Goal: Task Accomplishment & Management: Manage account settings

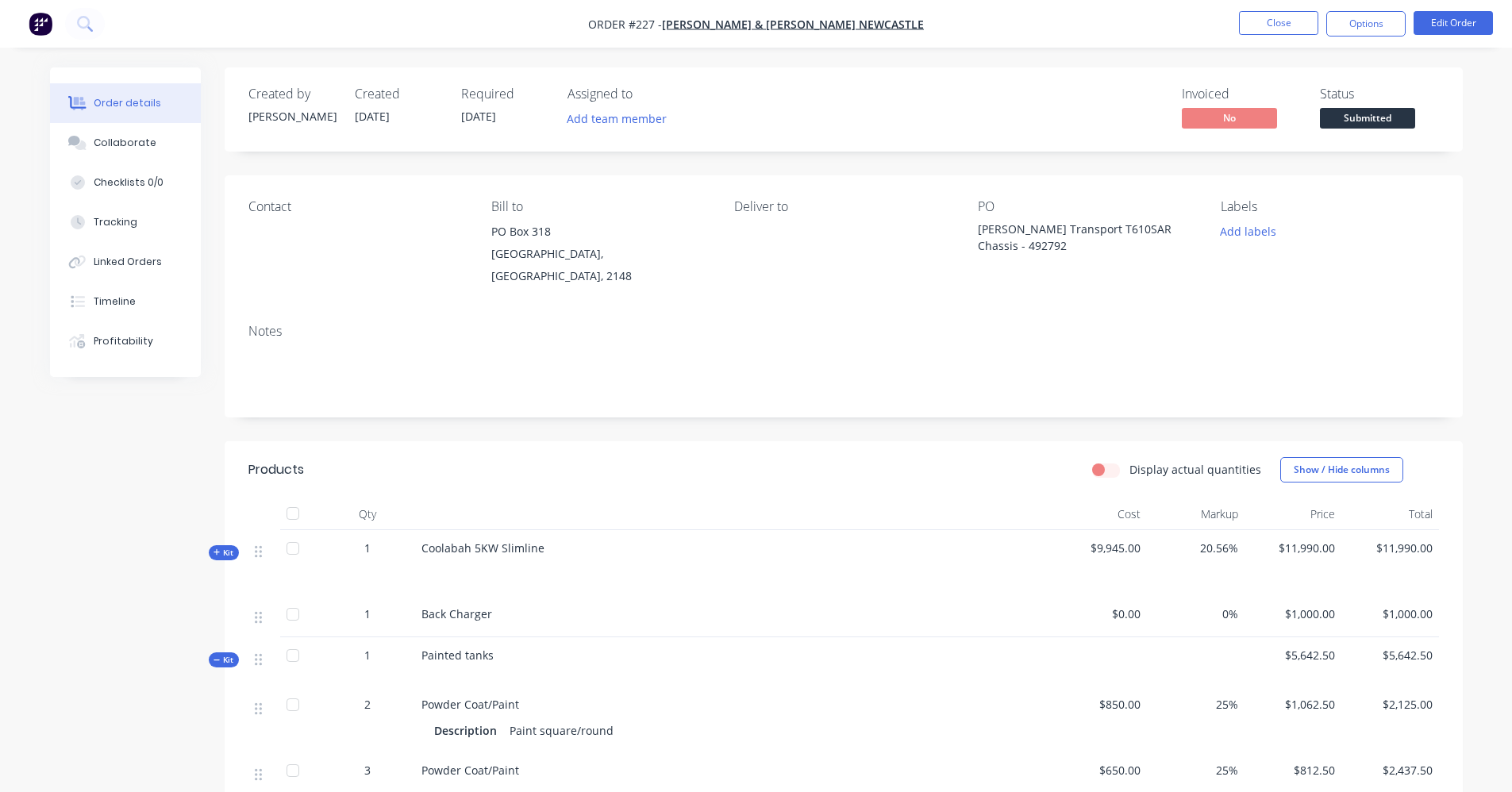
scroll to position [238, 0]
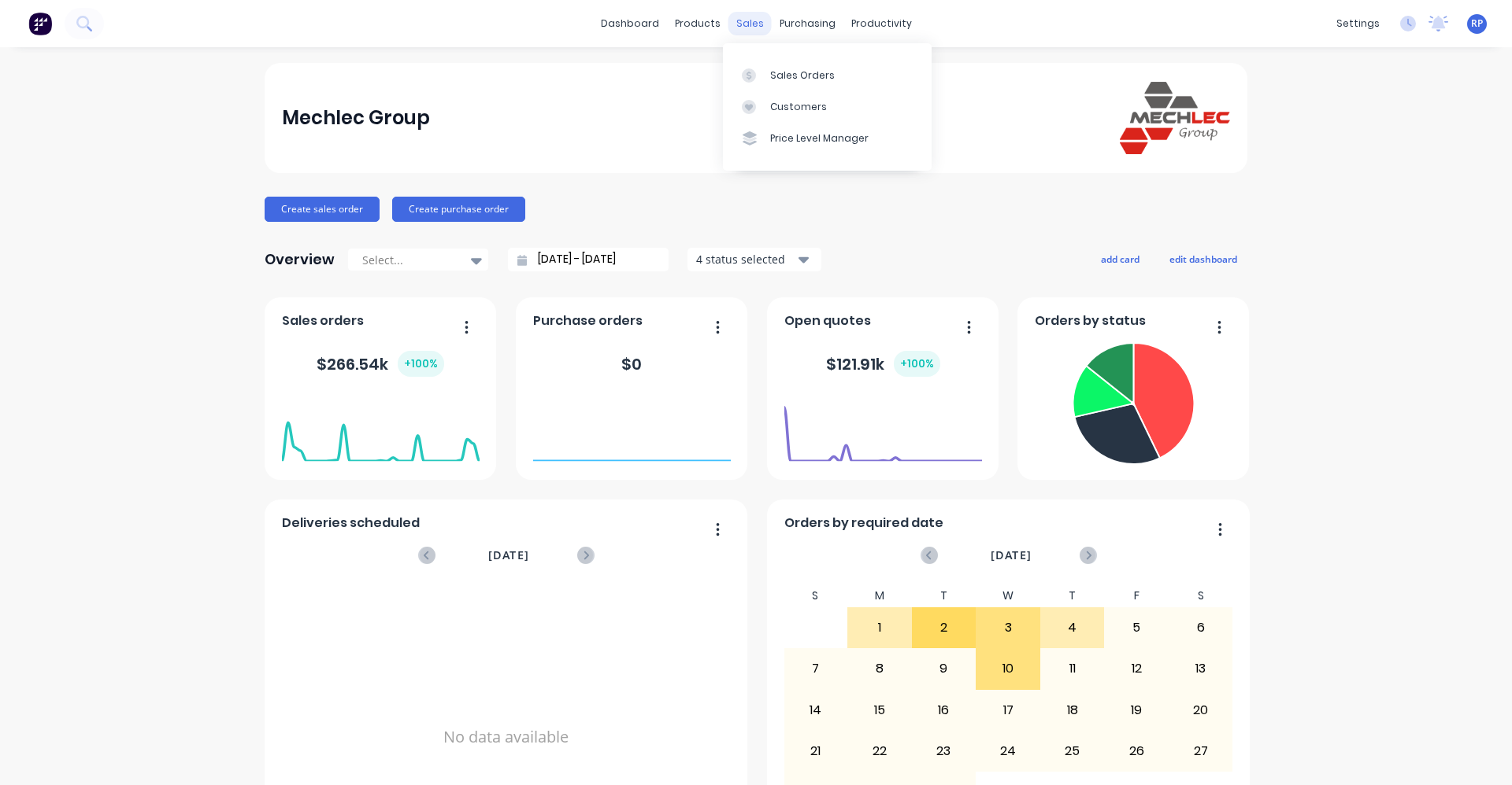
click at [737, 21] on div "sales" at bounding box center [749, 24] width 43 height 24
click at [753, 82] on link "Sales Orders" at bounding box center [827, 74] width 209 height 31
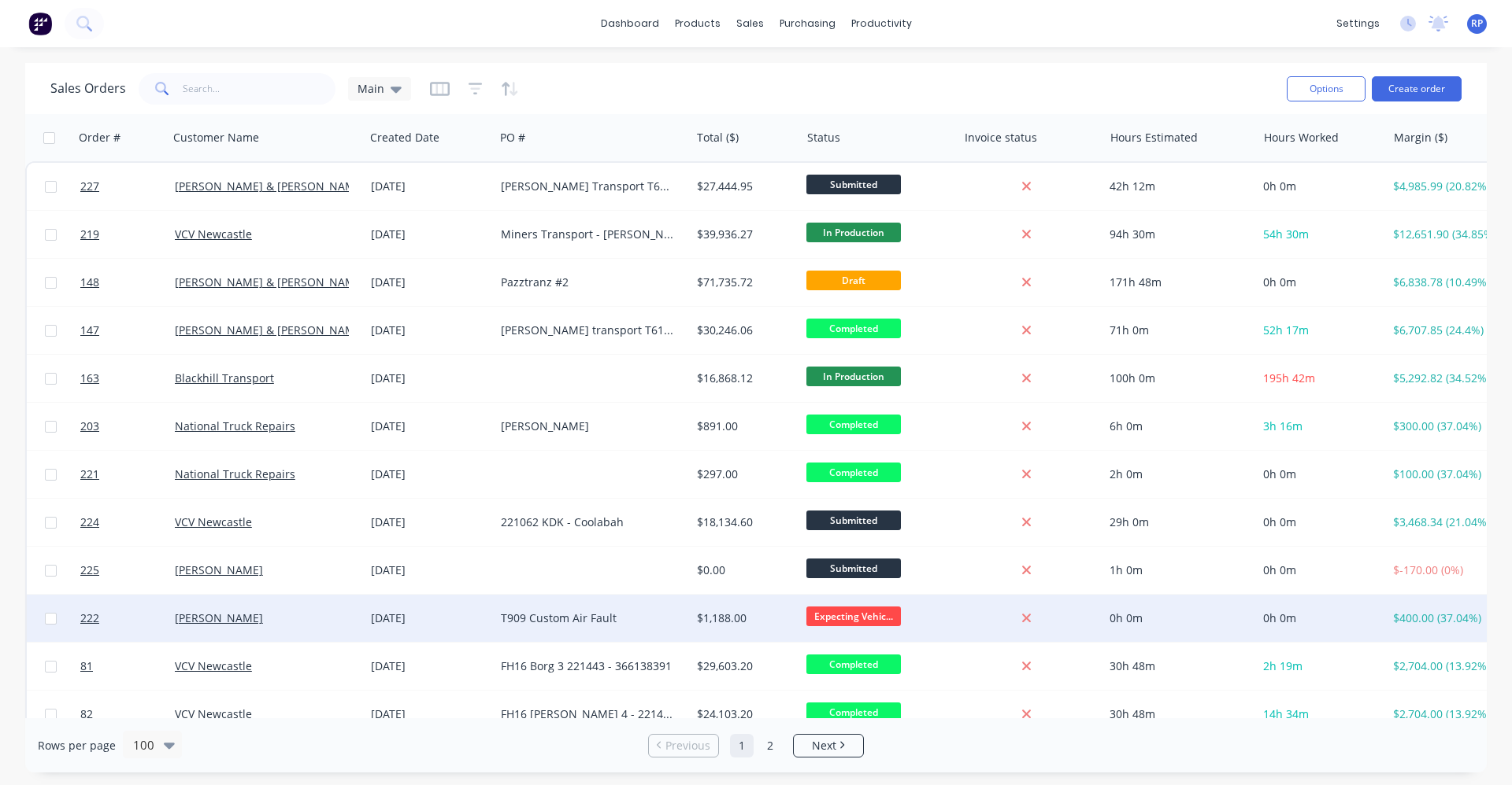
click at [278, 614] on div "[PERSON_NAME]" at bounding box center [262, 619] width 174 height 16
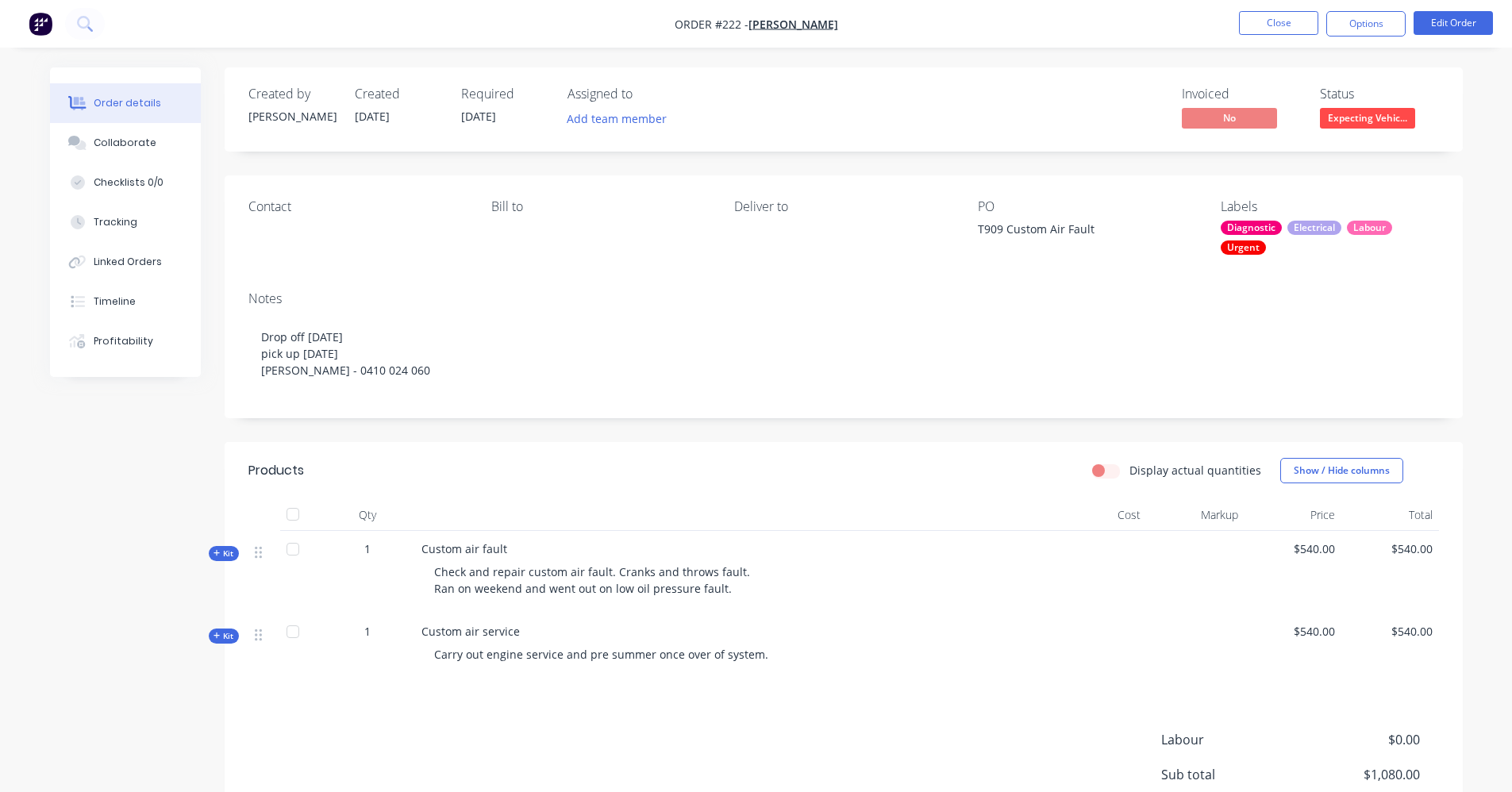
click at [759, 6] on nav "Order #222 - [PERSON_NAME] Close Options Edit Order" at bounding box center [756, 24] width 1512 height 47
click at [759, 23] on button "Edit Order" at bounding box center [1453, 23] width 80 height 24
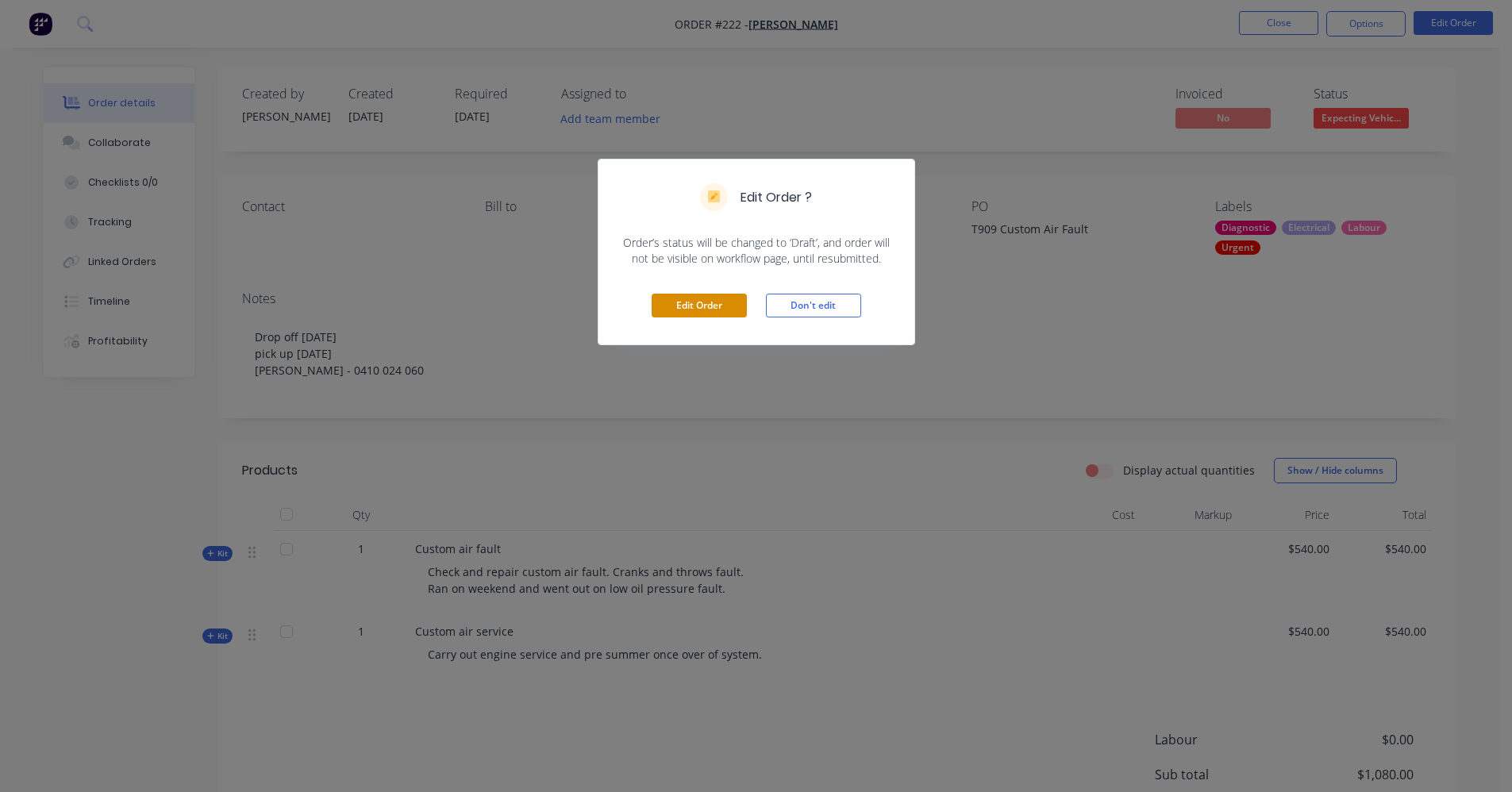
click at [700, 317] on button "Edit Order" at bounding box center [699, 305] width 95 height 24
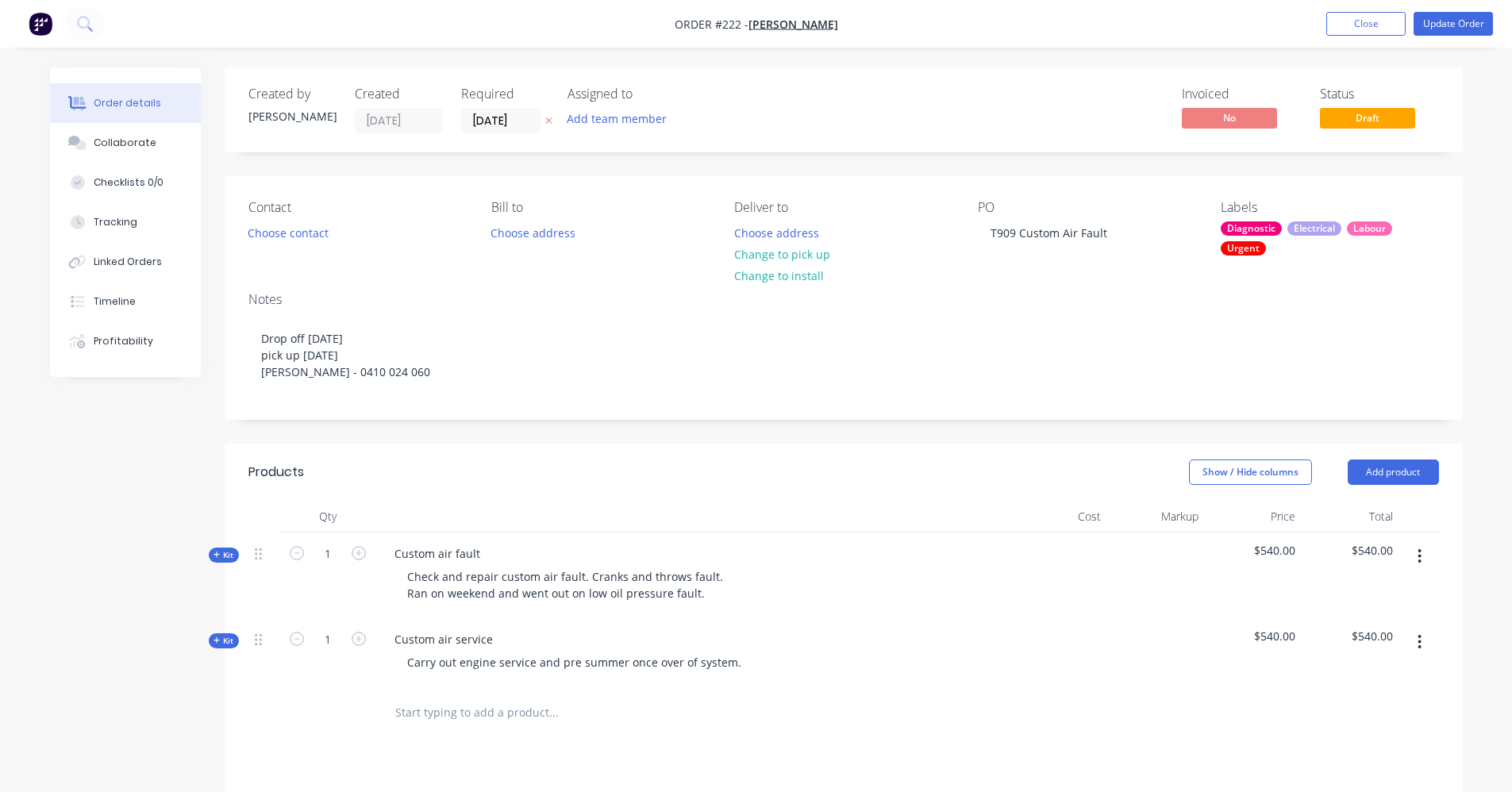
click at [495, 717] on input "text" at bounding box center [553, 712] width 317 height 31
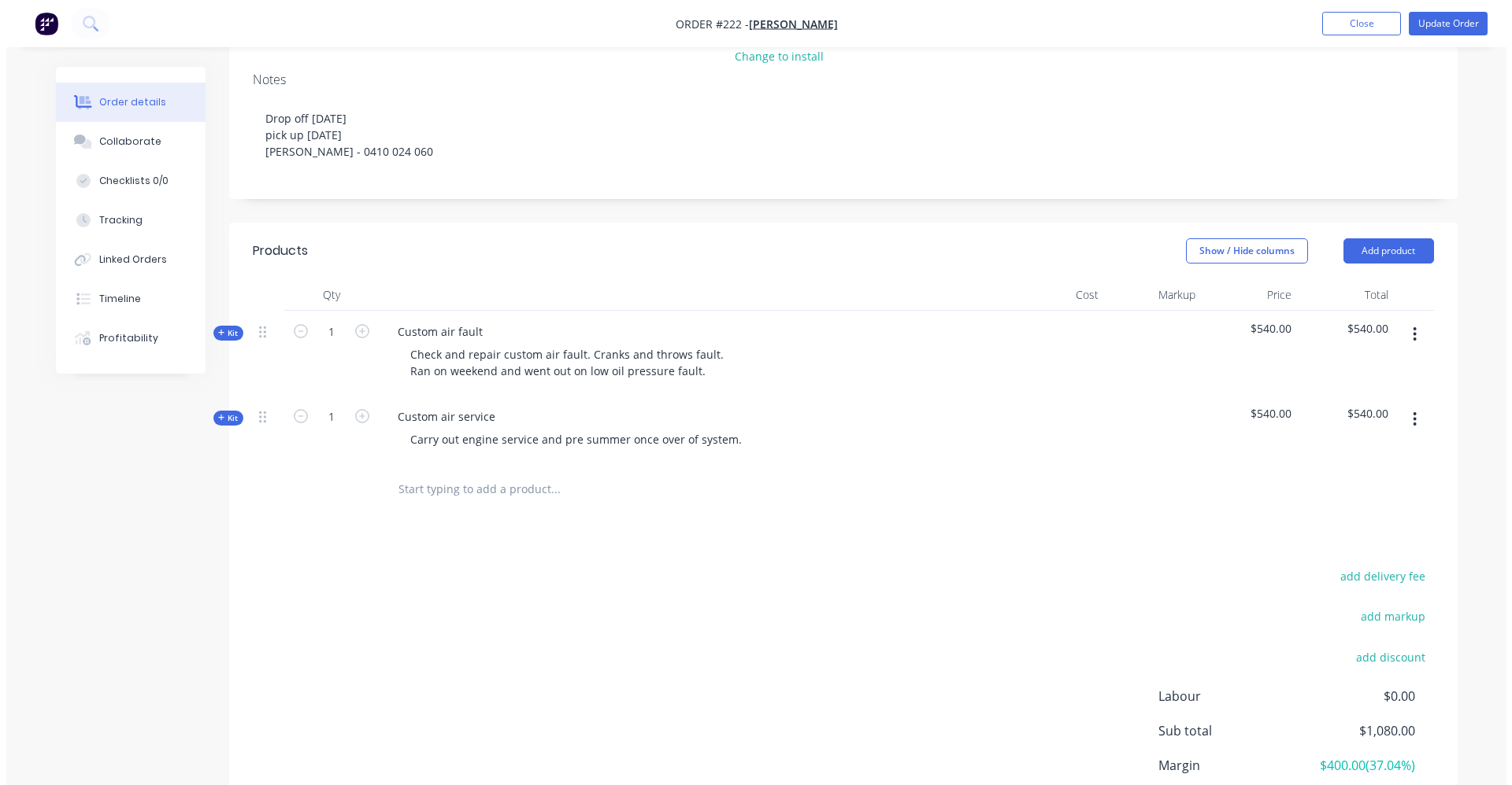
scroll to position [236, 0]
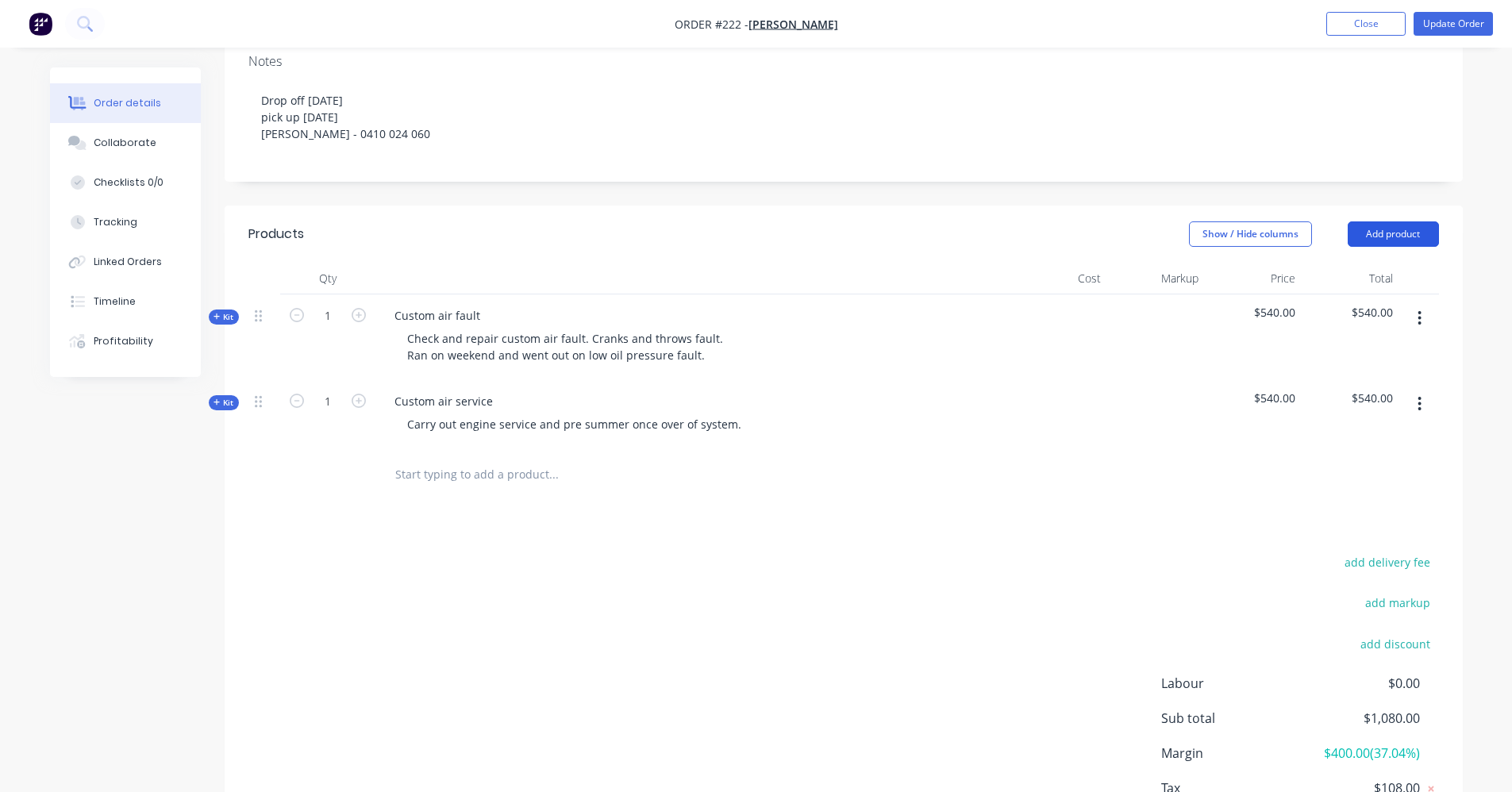
click at [759, 240] on button "Add product" at bounding box center [1393, 234] width 92 height 25
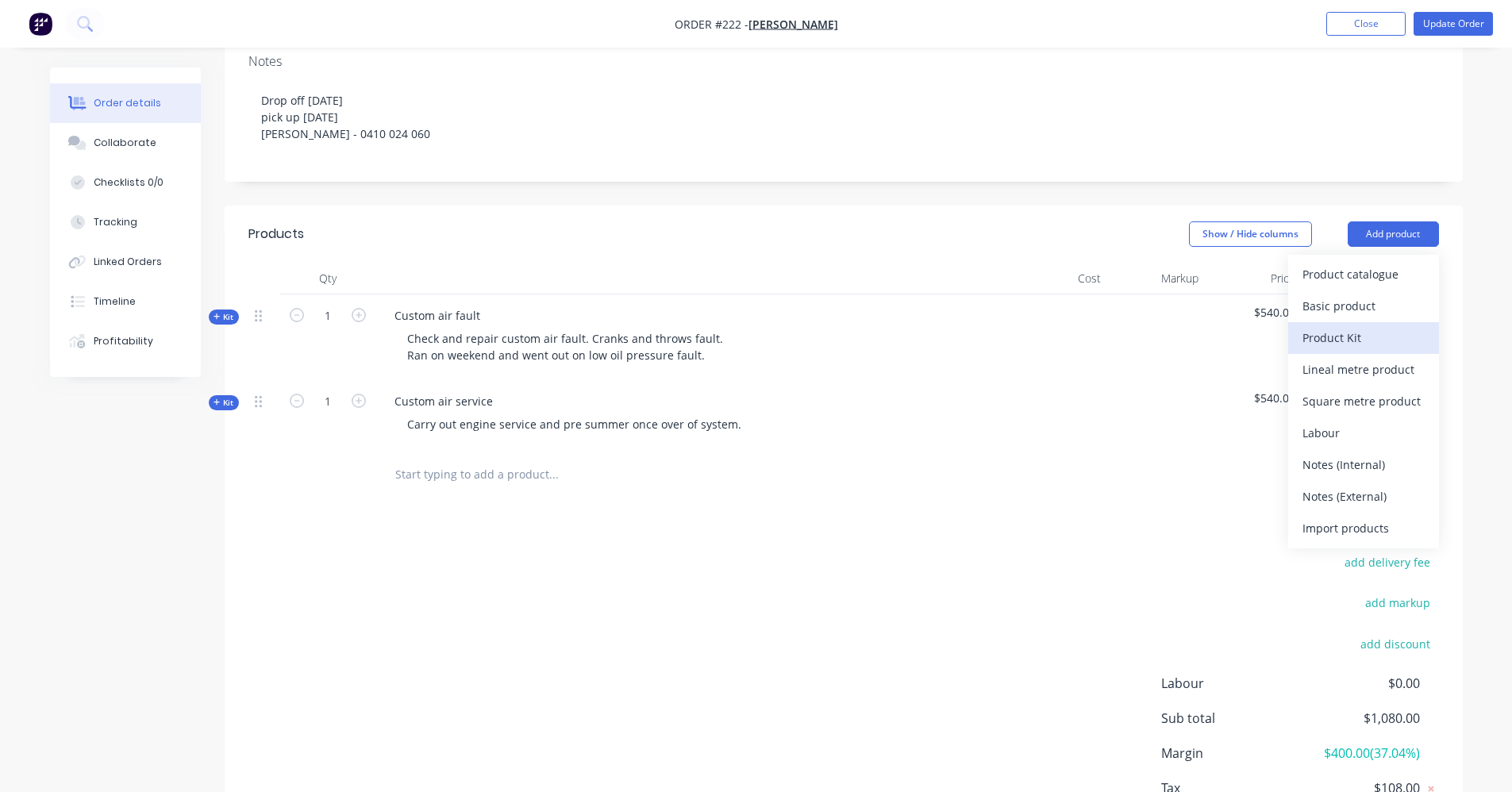
click at [759, 330] on div "Product Kit" at bounding box center [1363, 337] width 122 height 23
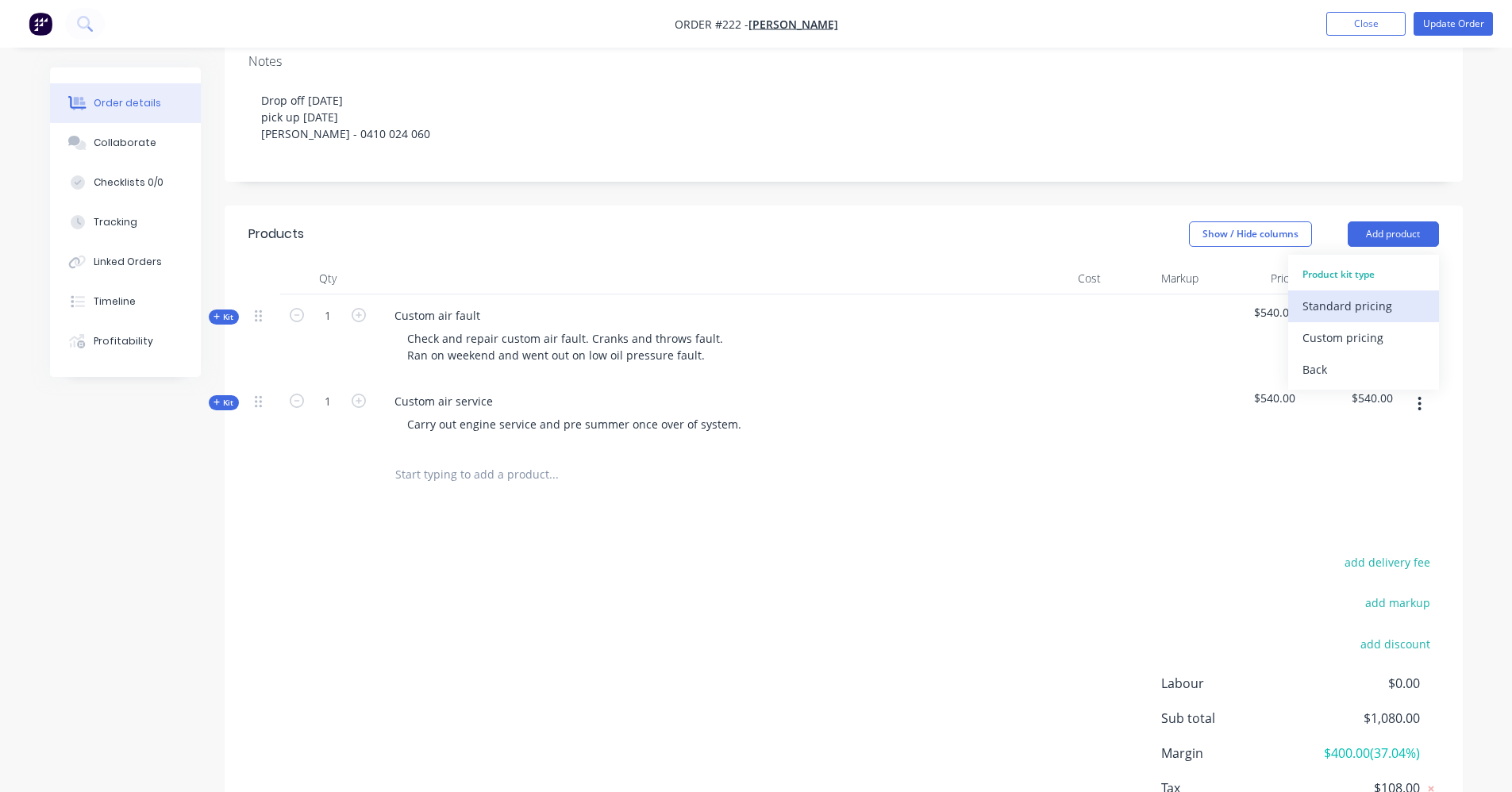
click at [759, 309] on div "Standard pricing" at bounding box center [1363, 305] width 122 height 23
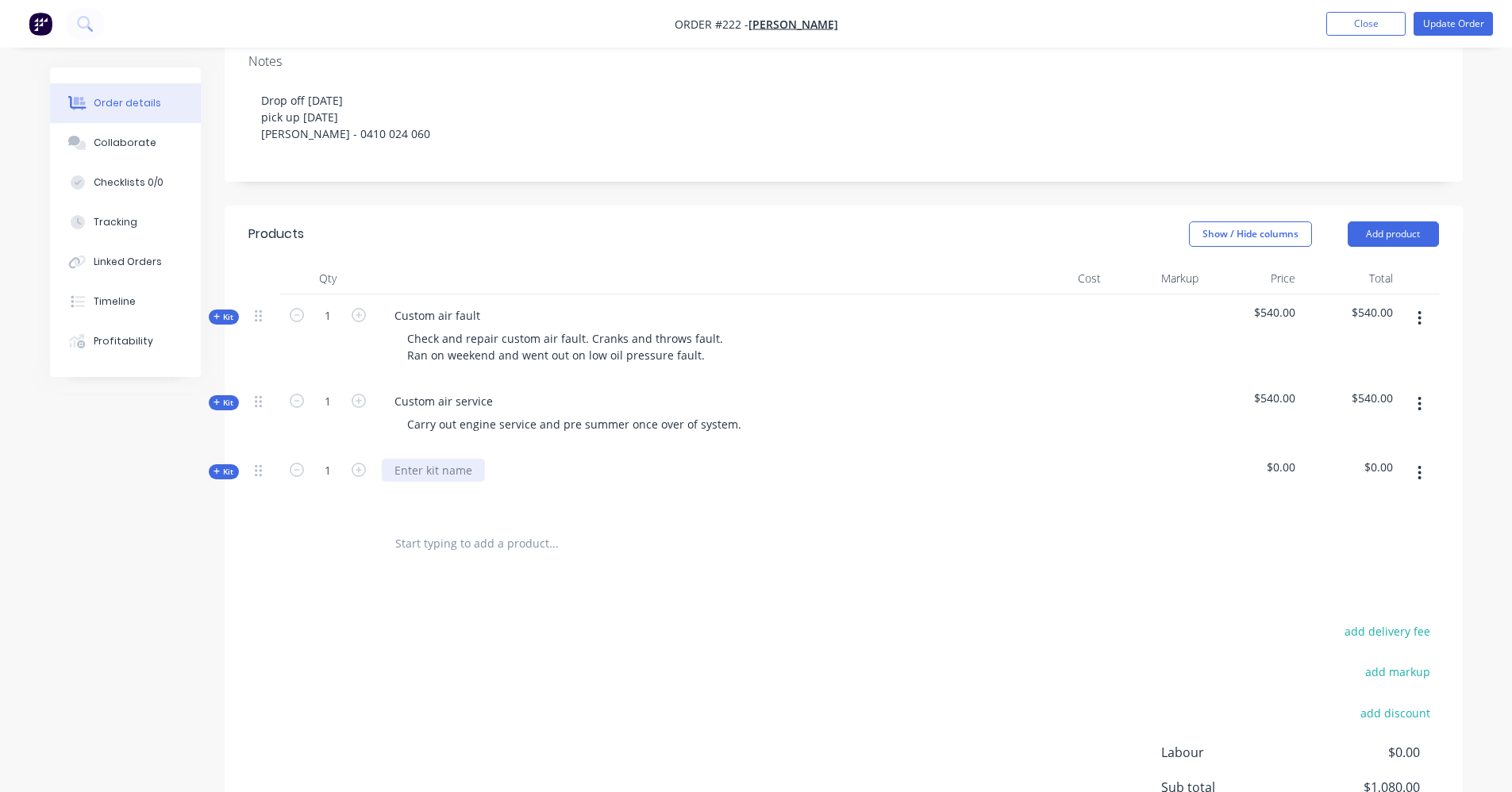
click at [465, 477] on div at bounding box center [433, 470] width 103 height 23
click at [218, 476] on icon at bounding box center [217, 471] width 7 height 8
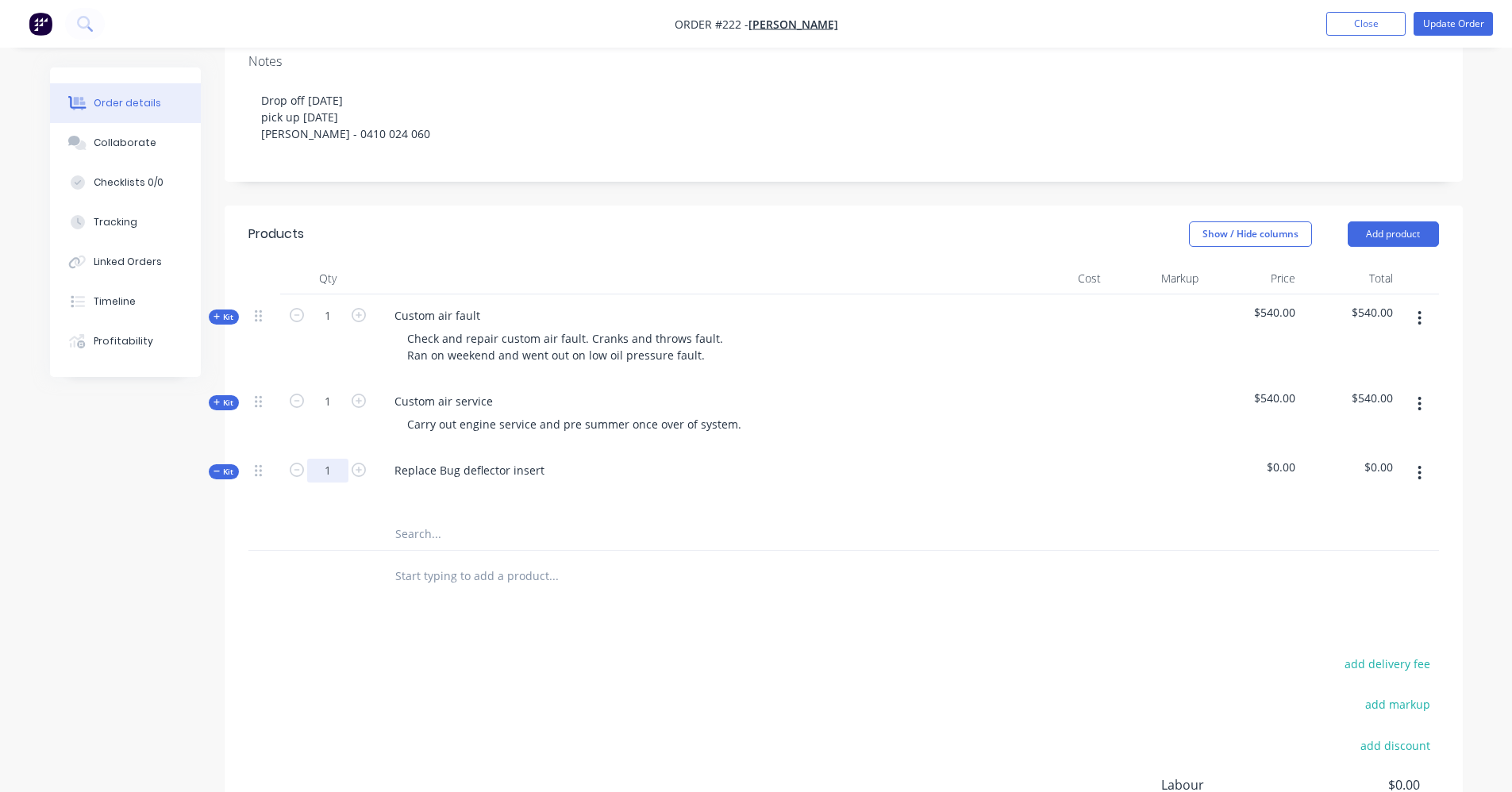
click at [330, 471] on input "1" at bounding box center [327, 471] width 42 height 24
click at [731, 484] on div at bounding box center [692, 493] width 622 height 23
click at [759, 474] on icon "button" at bounding box center [1419, 473] width 4 height 18
click at [759, 546] on div "Add product to kit" at bounding box center [1363, 546] width 122 height 23
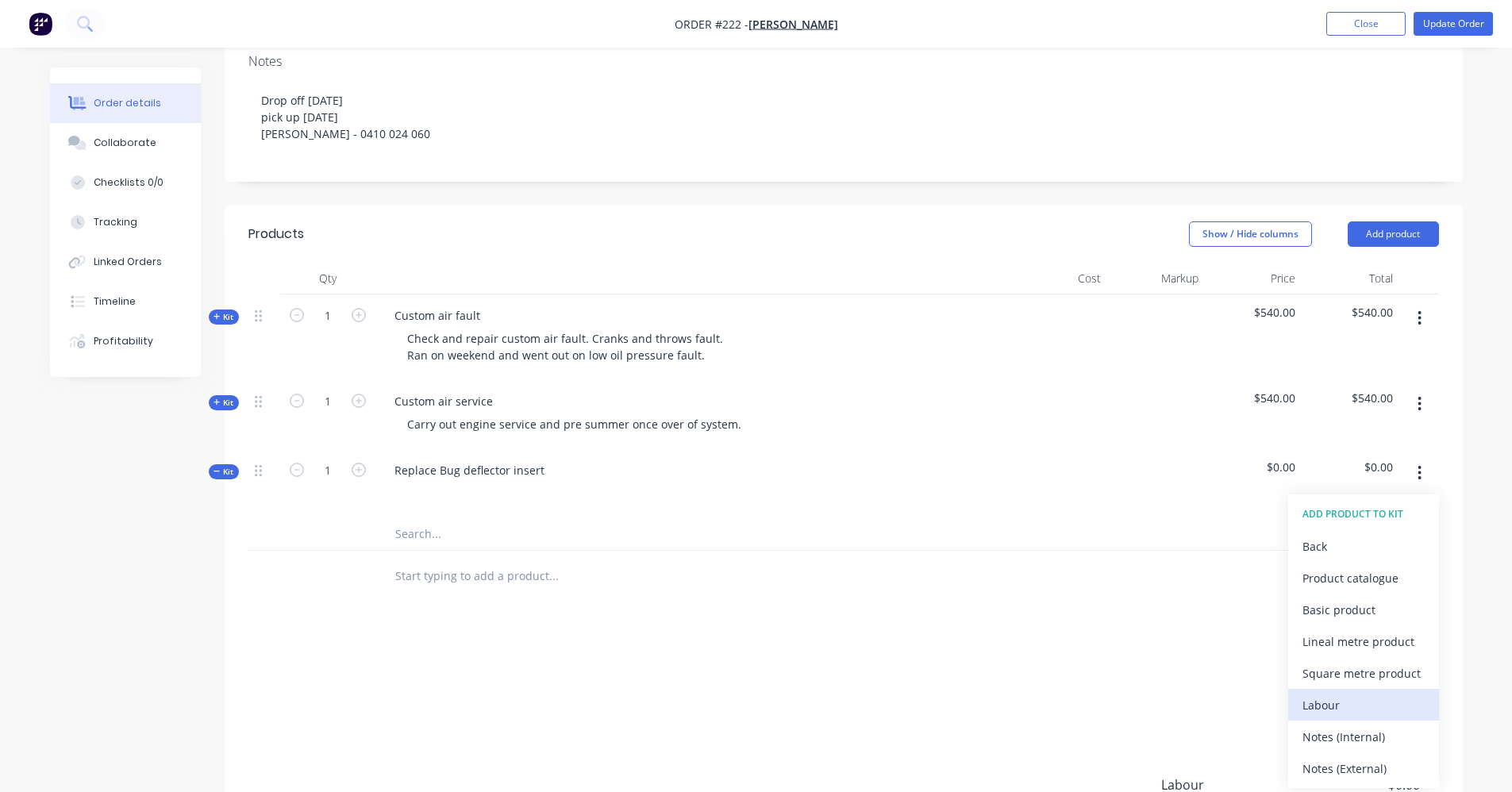
click at [759, 703] on div "Labour" at bounding box center [1363, 705] width 122 height 23
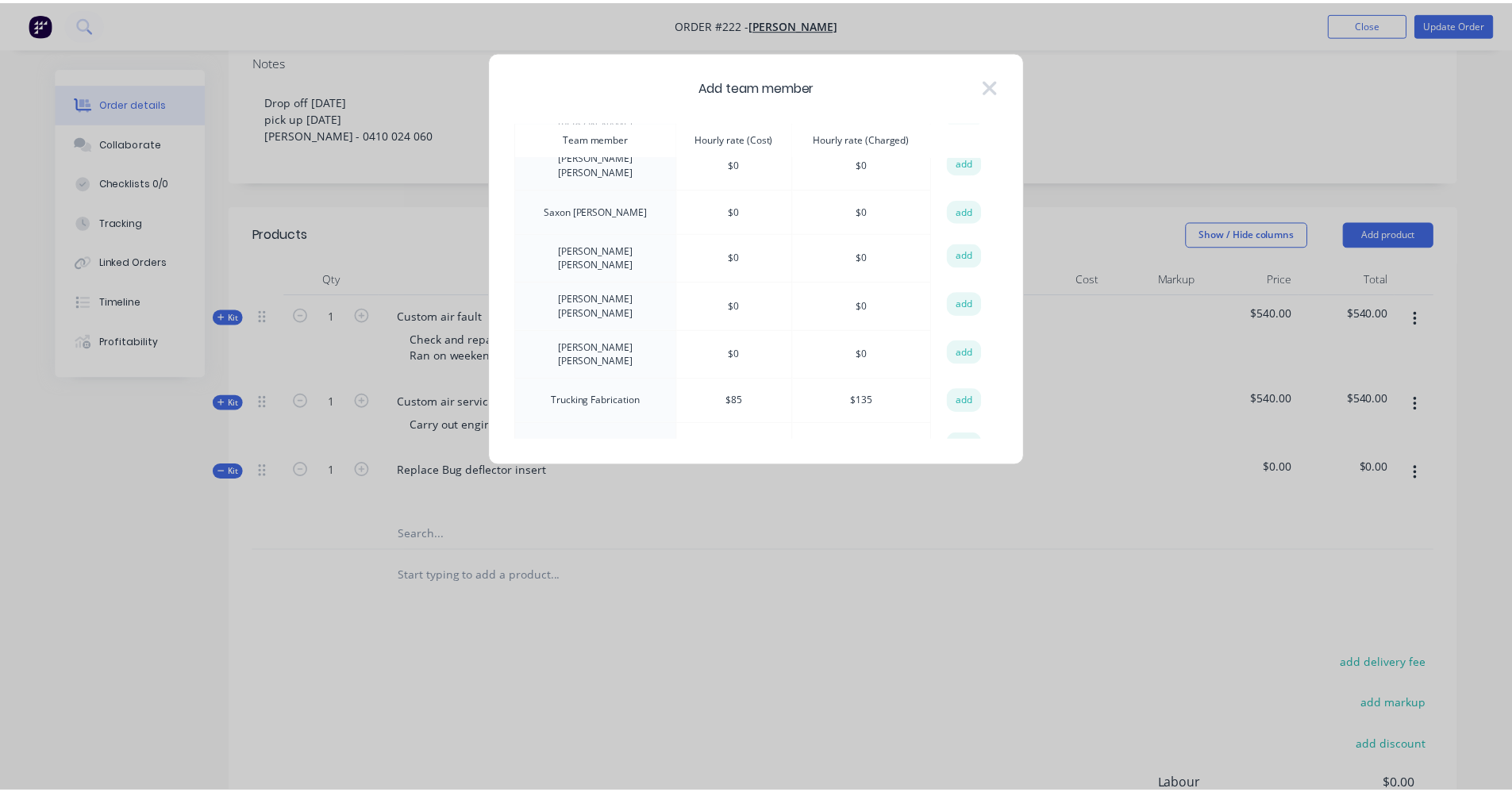
scroll to position [555, 0]
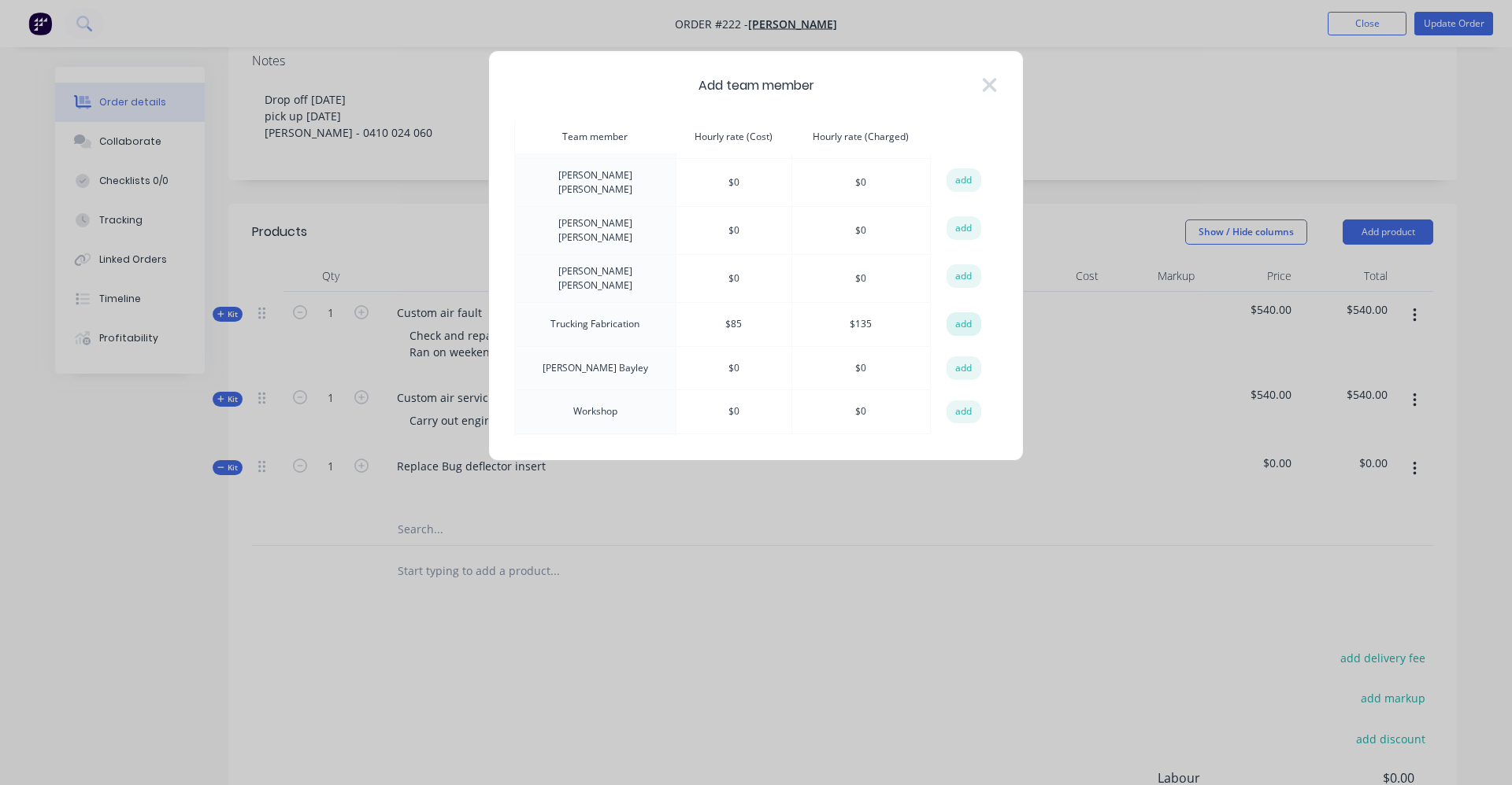
click at [753, 313] on button "add" at bounding box center [963, 324] width 34 height 24
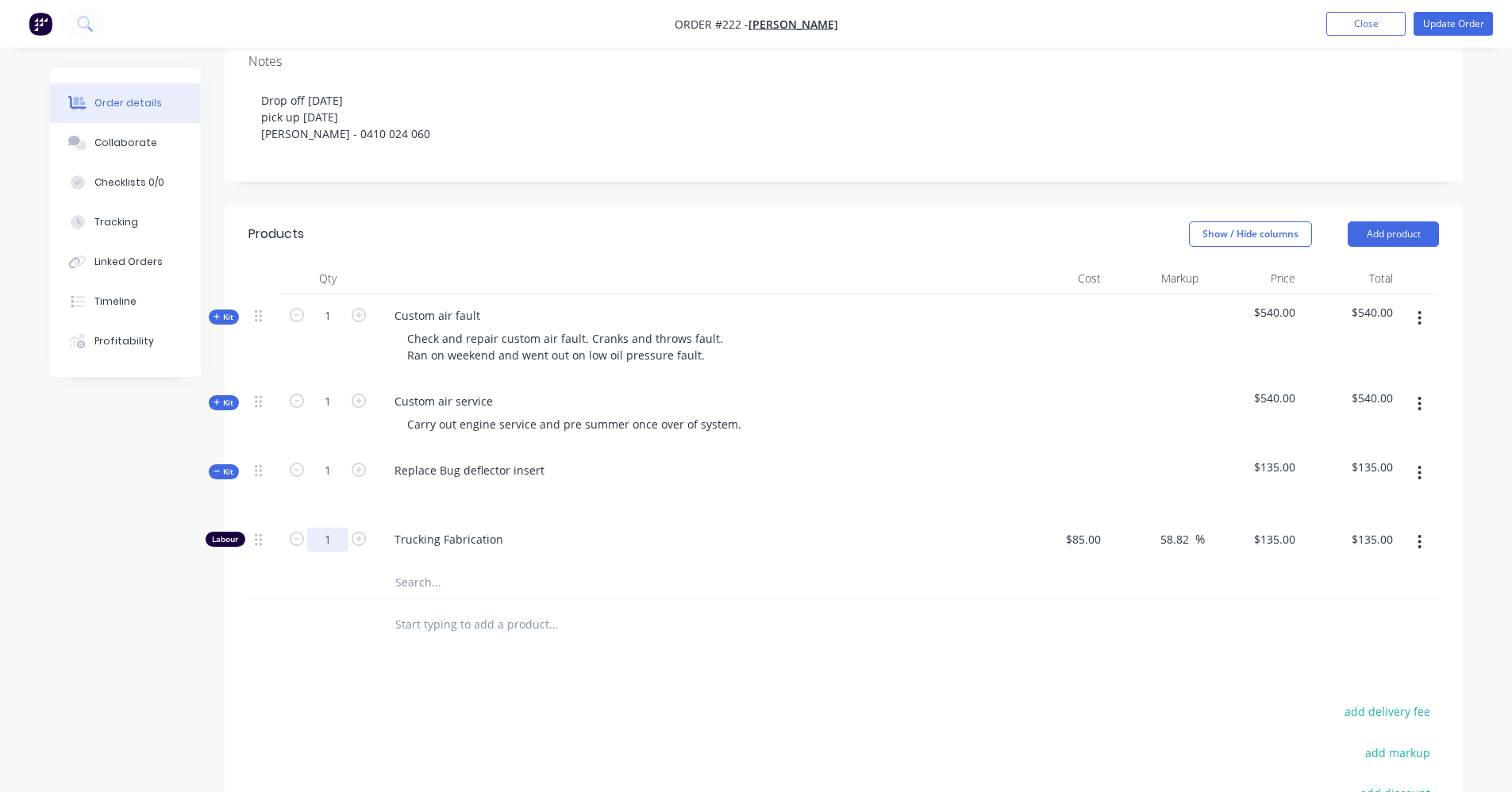
click at [336, 538] on input "1" at bounding box center [327, 540] width 42 height 24
type input "0.6"
type input "$81.00"
click at [598, 505] on div "Replace Bug deflector insert" at bounding box center [692, 483] width 635 height 69
click at [759, 473] on button "button" at bounding box center [1419, 473] width 37 height 29
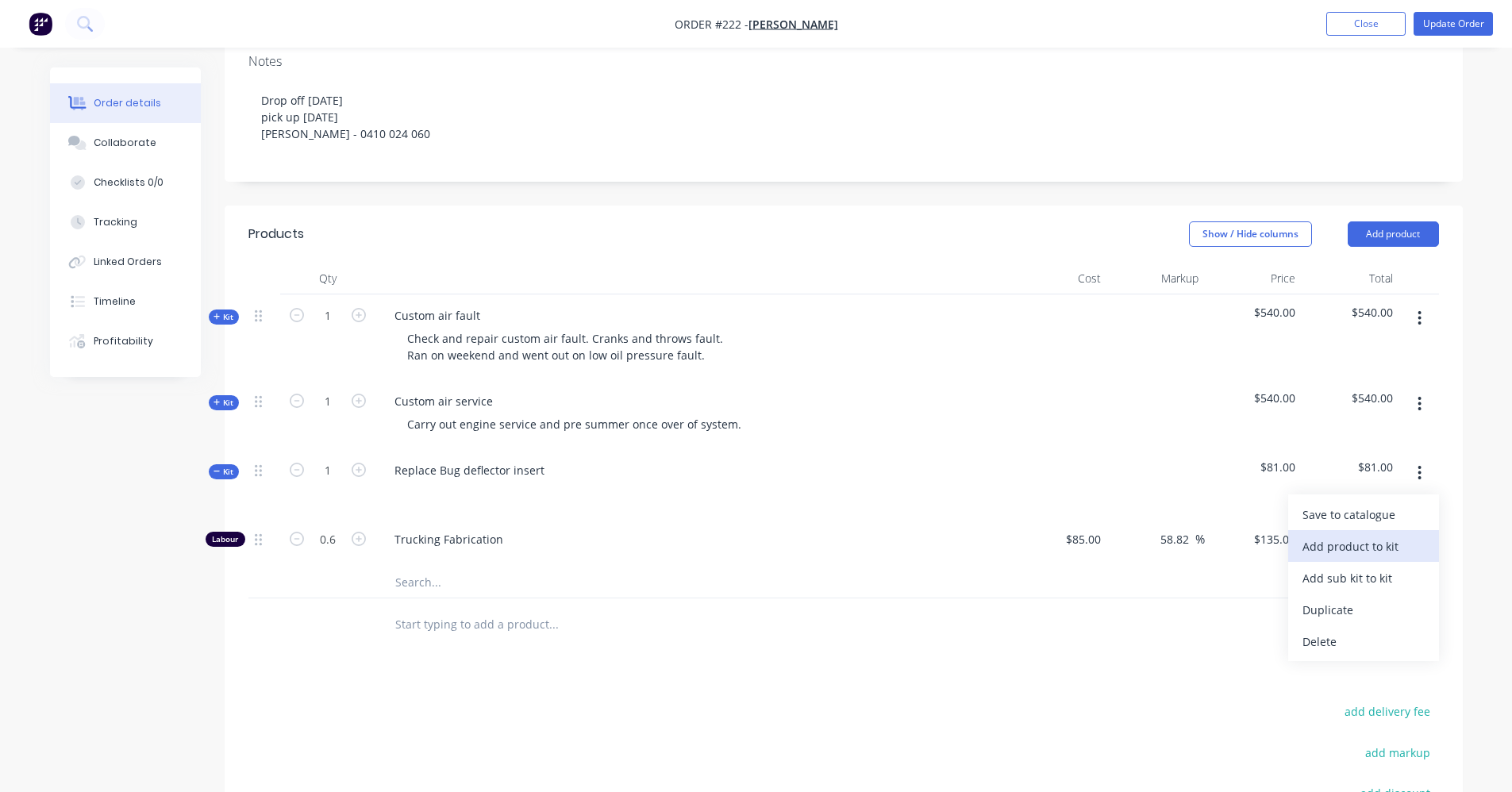
click at [759, 561] on button "Add product to kit" at bounding box center [1364, 545] width 151 height 31
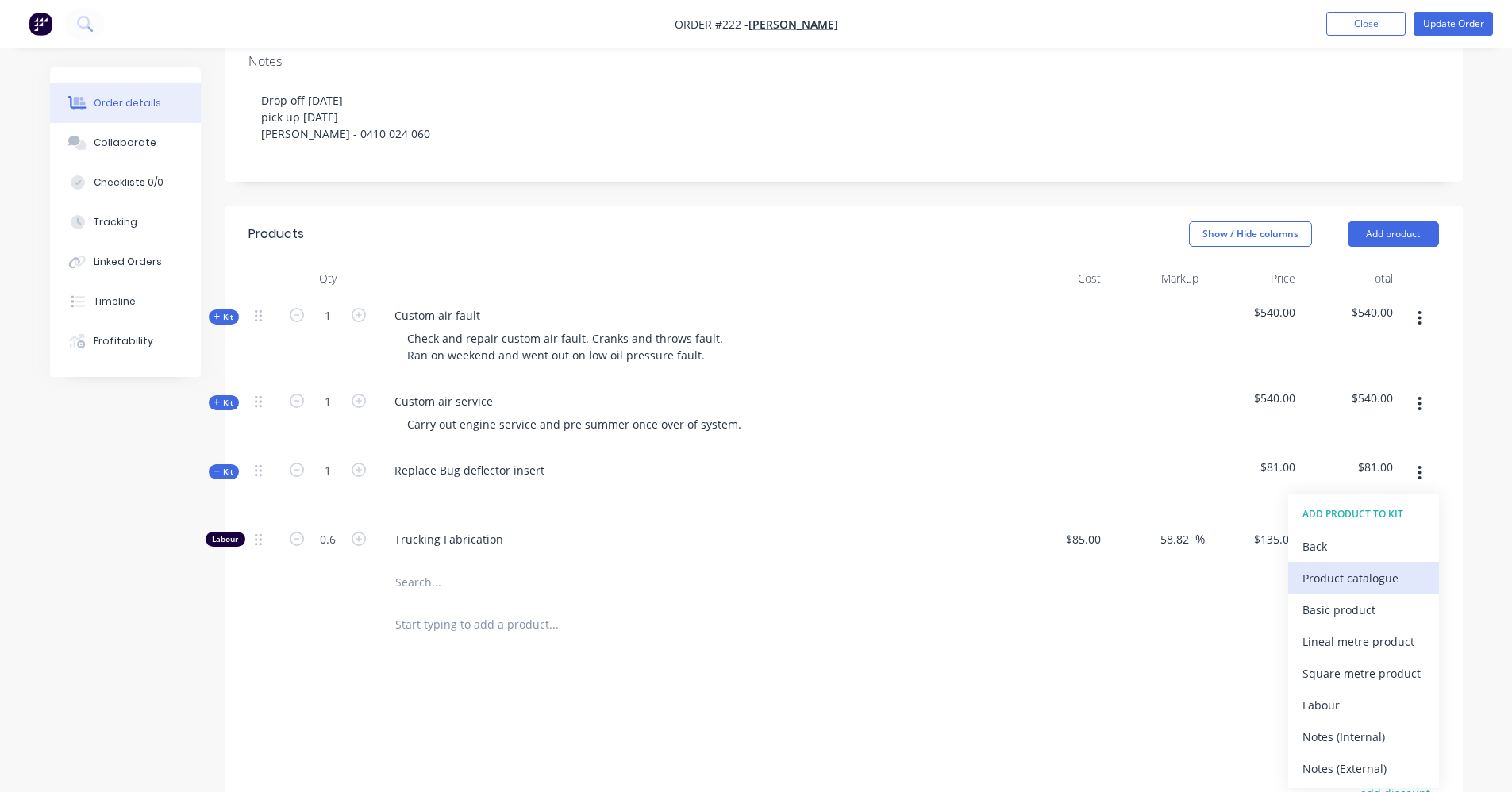
click at [759, 583] on div "Product catalogue" at bounding box center [1363, 577] width 122 height 23
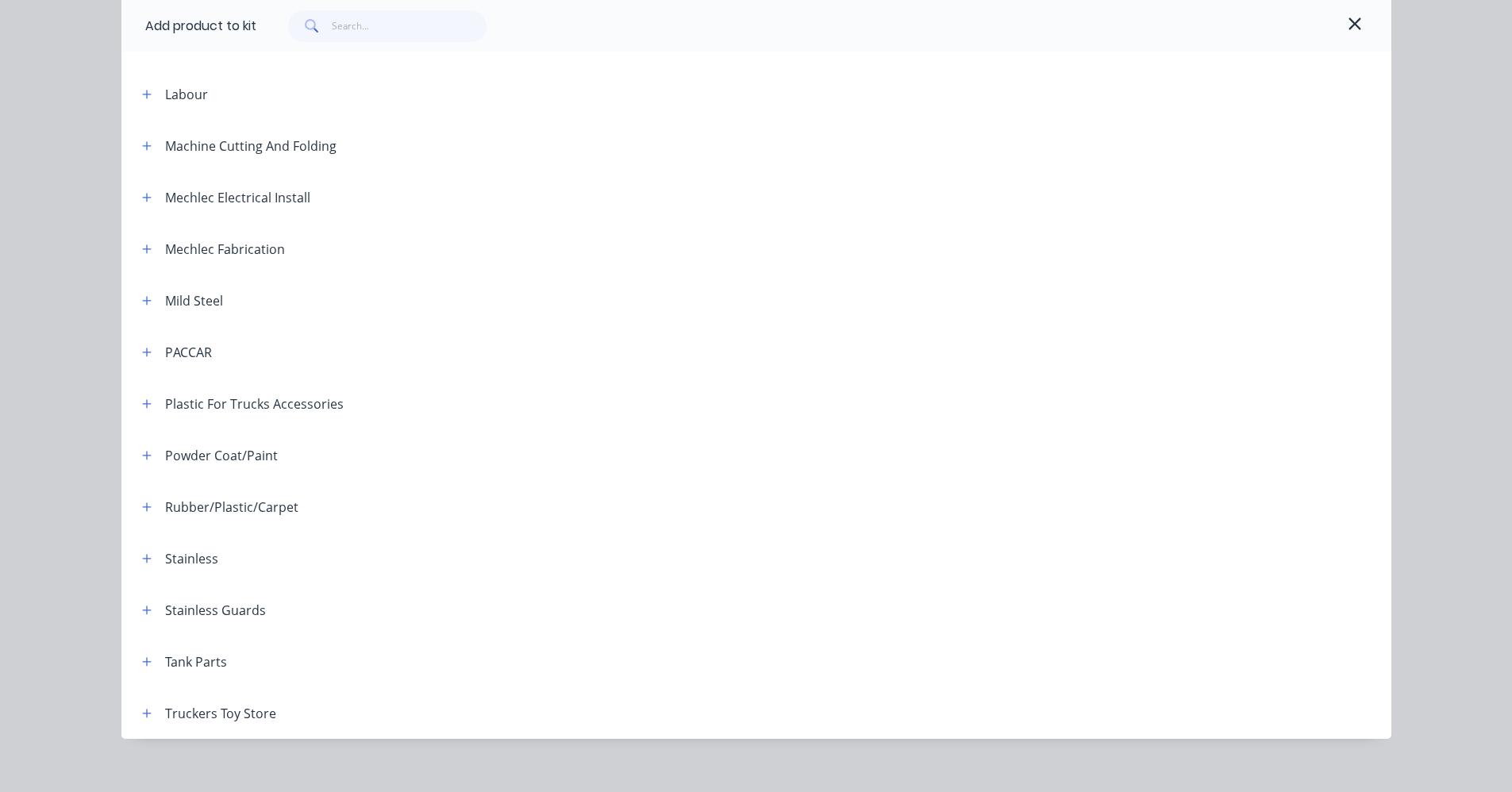
scroll to position [639, 0]
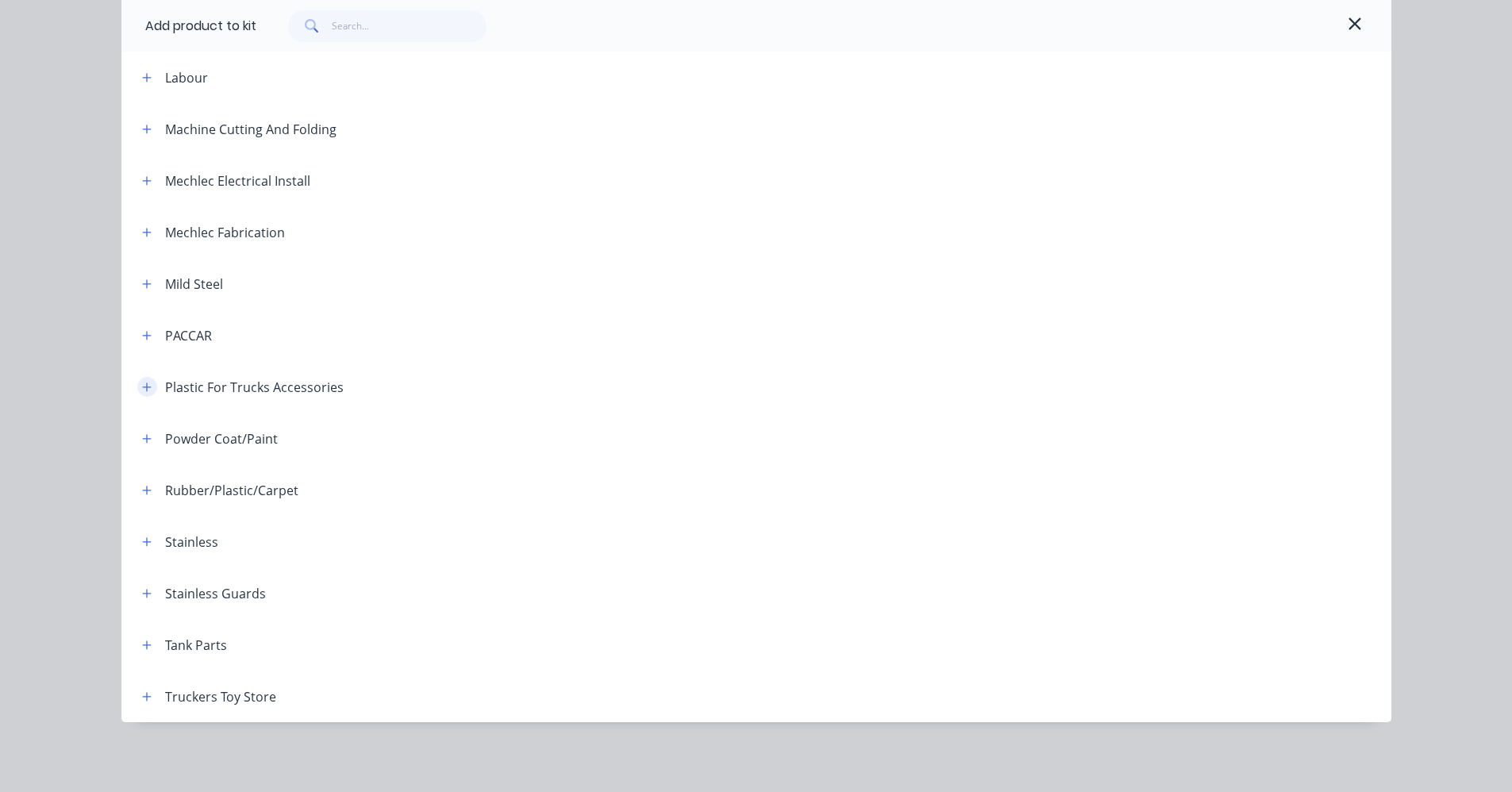
click at [145, 382] on icon "button" at bounding box center [147, 387] width 9 height 11
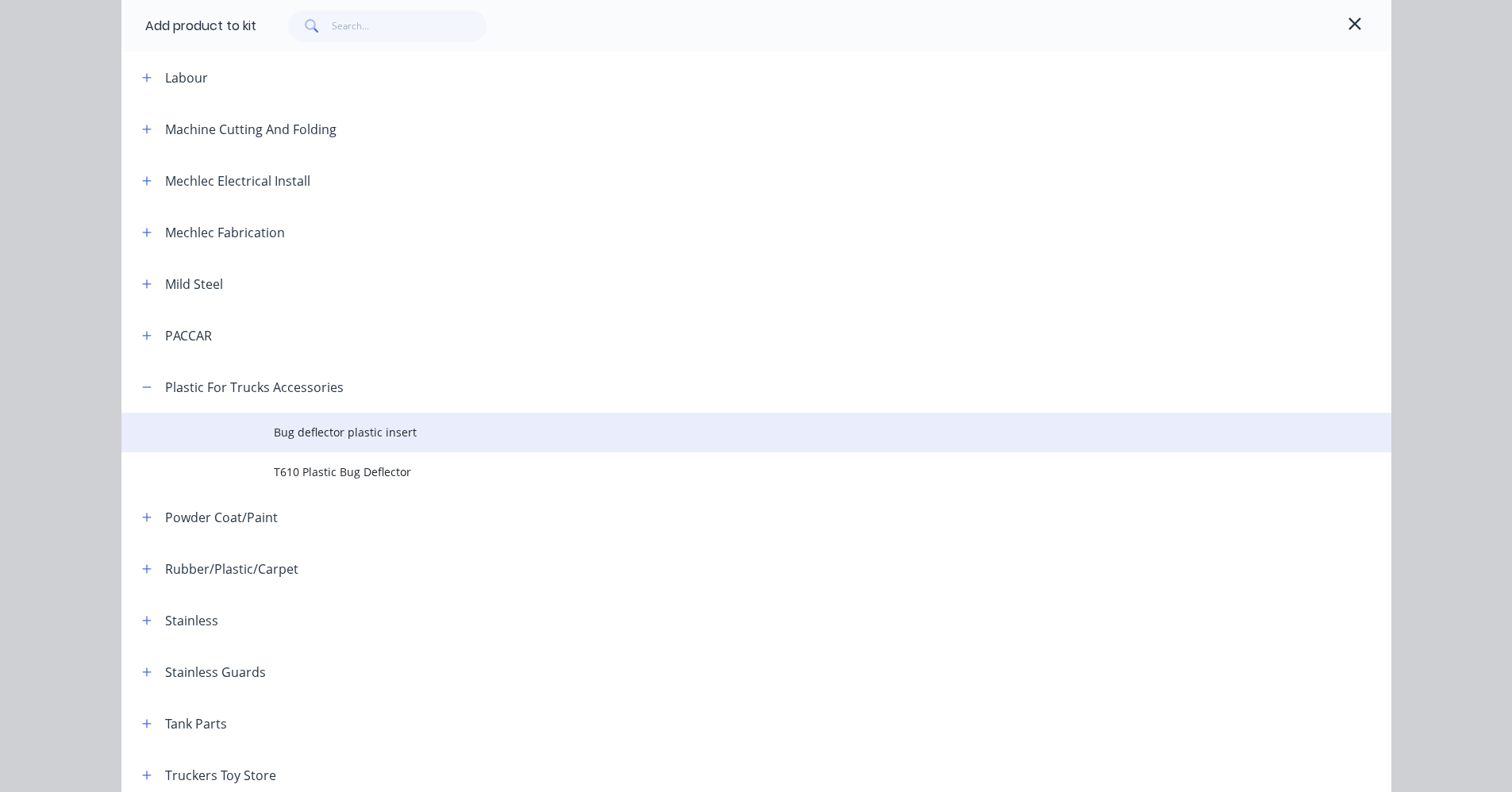
click at [367, 437] on span "Bug deflector plastic insert" at bounding box center [720, 432] width 893 height 17
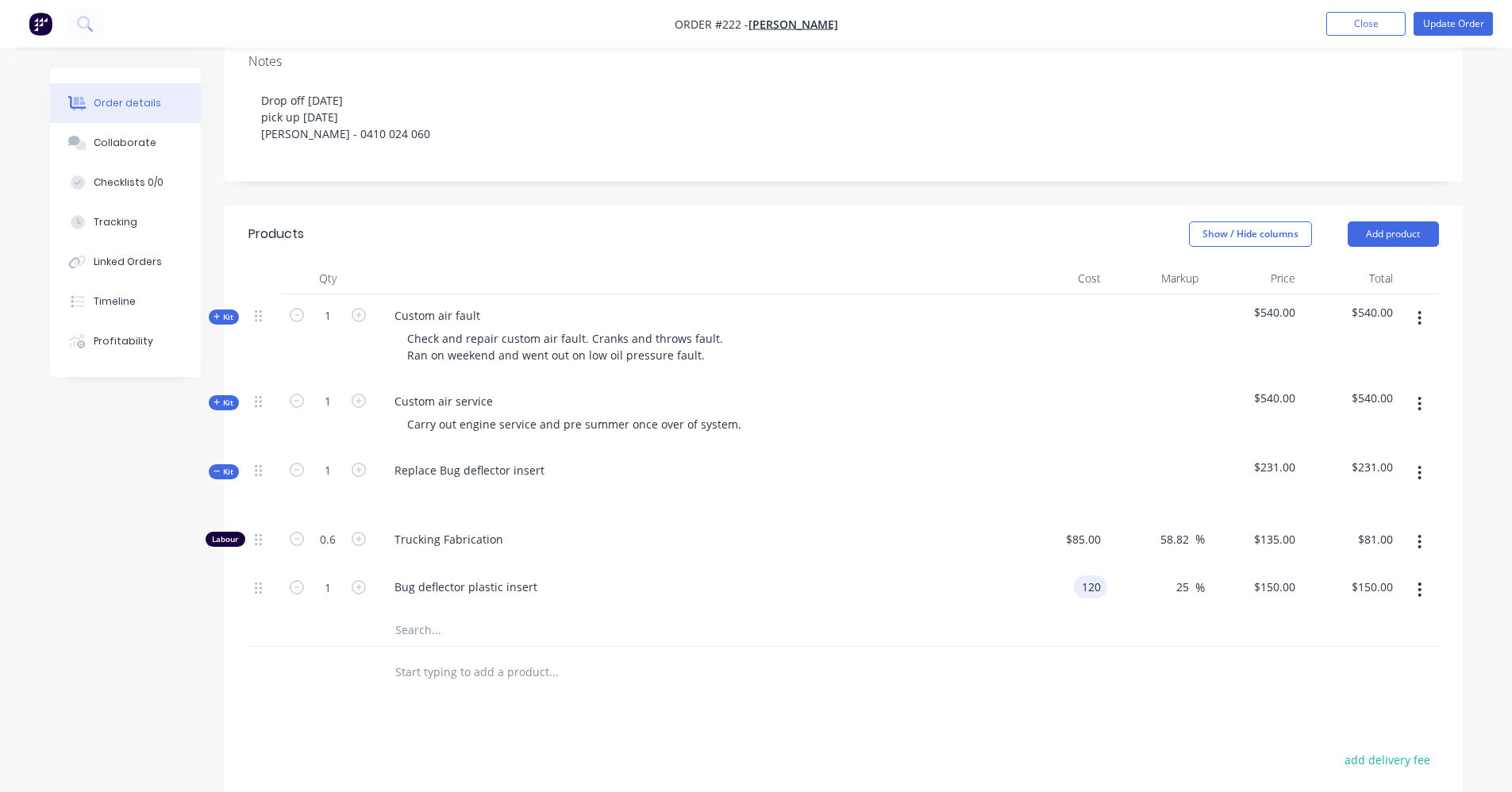
click at [759, 588] on input "120" at bounding box center [1093, 587] width 27 height 23
type input "$140.00"
type input "$175.00"
click at [759, 487] on div at bounding box center [1059, 483] width 97 height 69
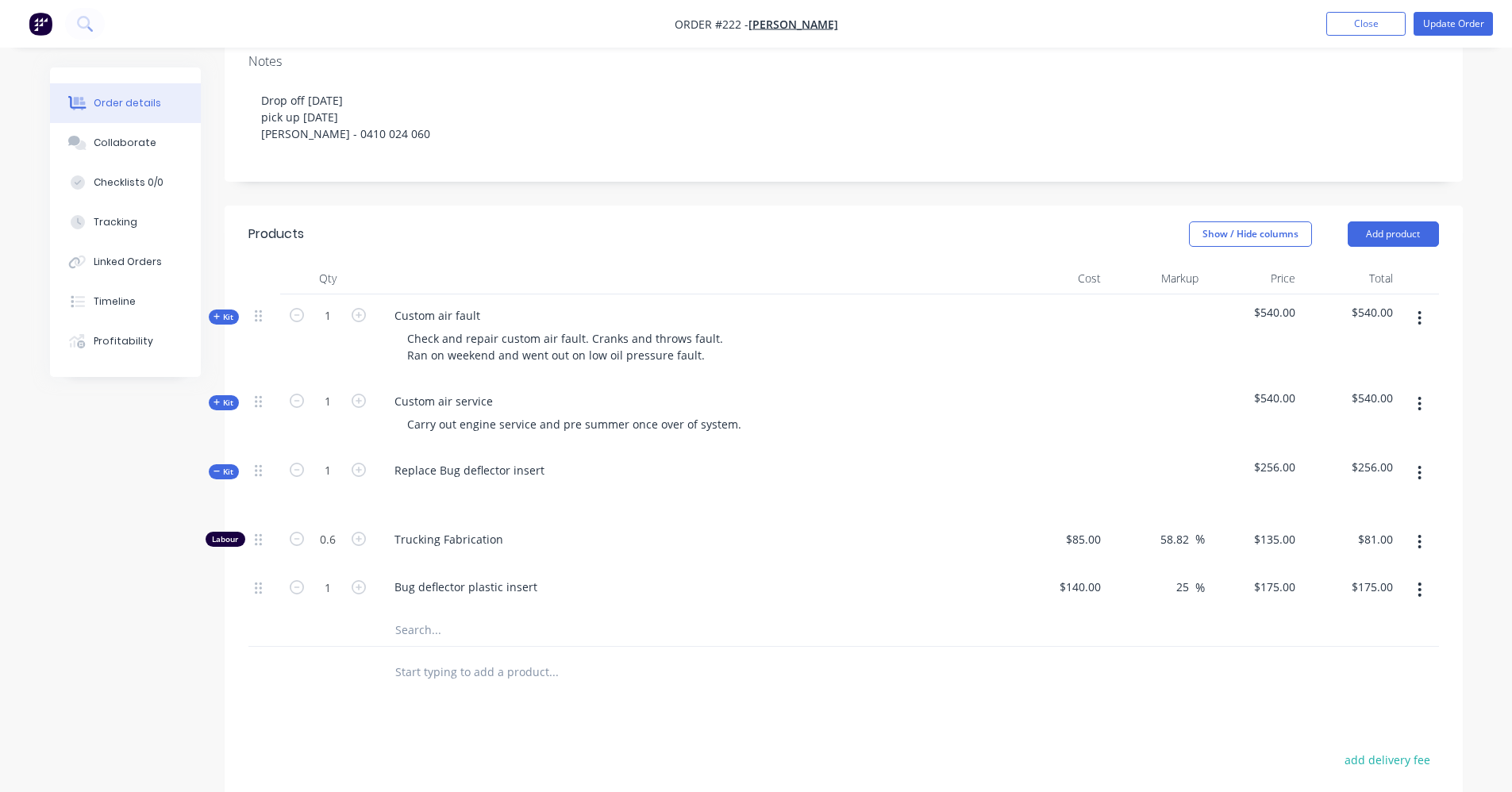
drag, startPoint x: 590, startPoint y: 654, endPoint x: 336, endPoint y: 521, distance: 286.7
click at [589, 654] on div at bounding box center [661, 672] width 571 height 52
click at [212, 469] on div "Kit" at bounding box center [224, 472] width 31 height 15
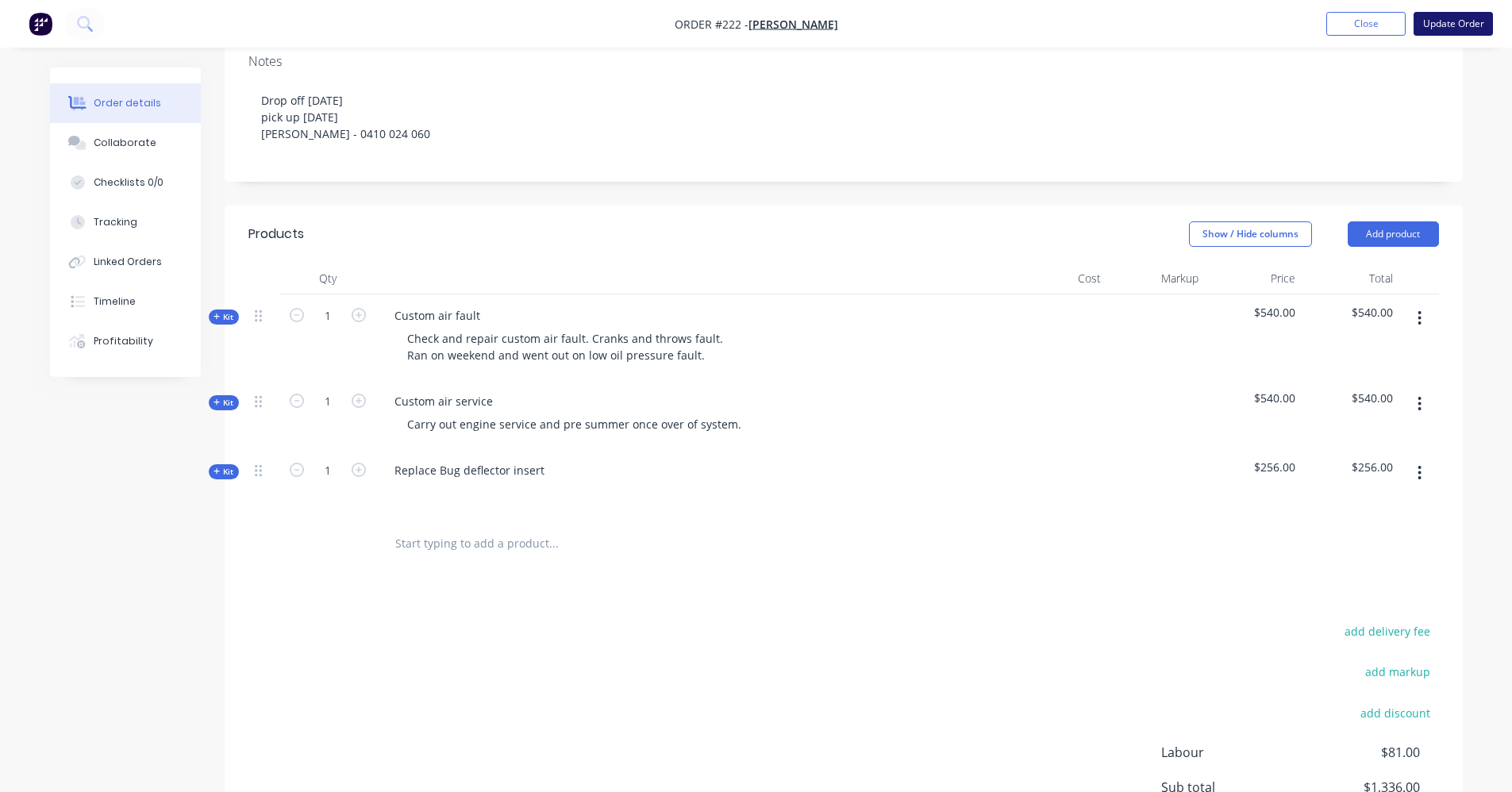
click at [759, 21] on button "Update Order" at bounding box center [1453, 24] width 80 height 24
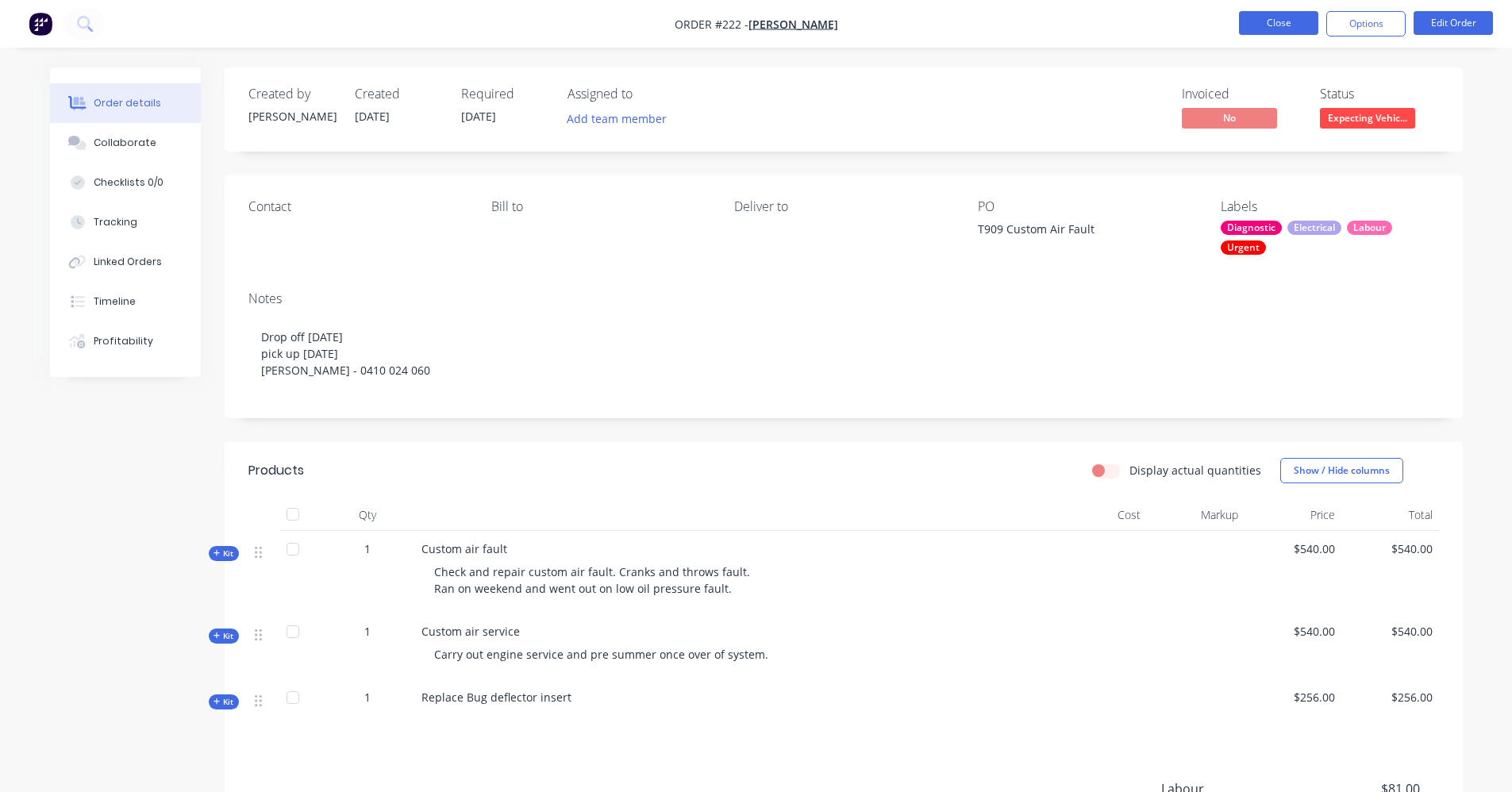
click at [759, 21] on button "Close" at bounding box center [1278, 23] width 80 height 24
